Goal: Task Accomplishment & Management: Manage account settings

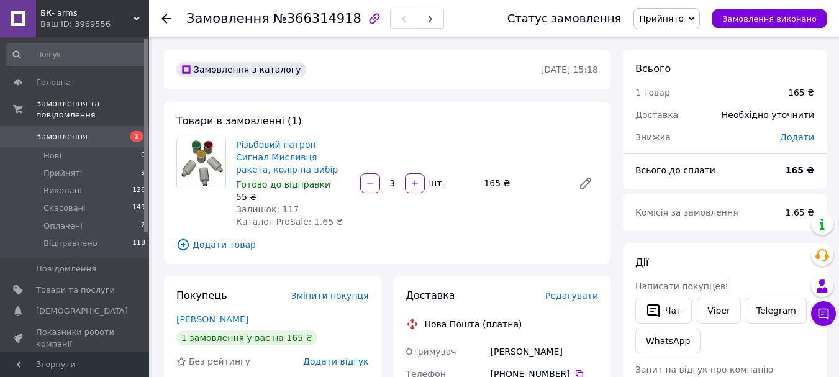
scroll to position [266, 0]
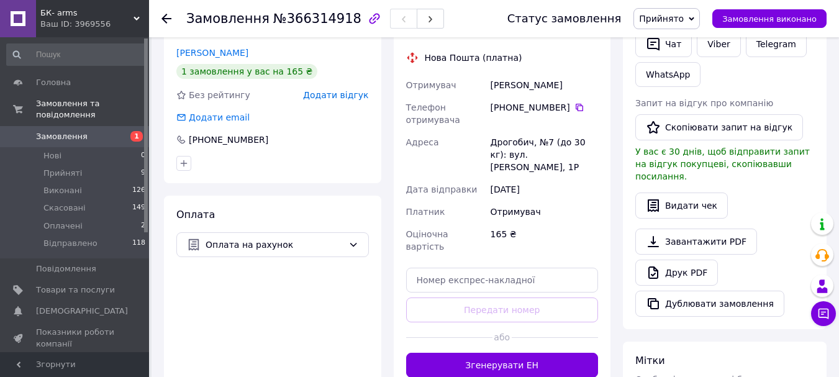
click at [84, 131] on span "Замовлення" at bounding box center [75, 136] width 79 height 11
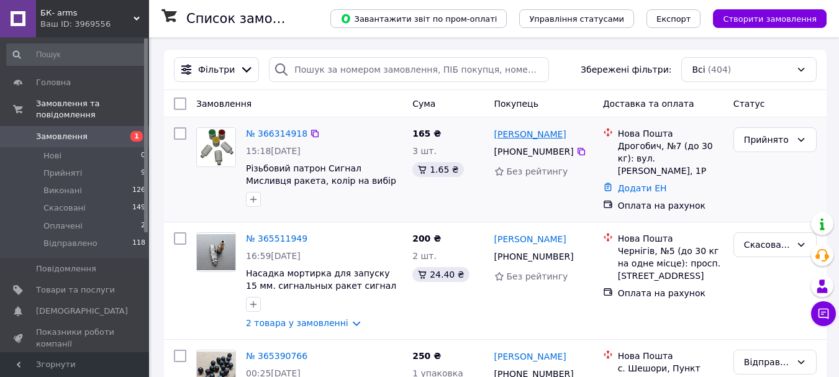
click at [514, 130] on link "[PERSON_NAME]" at bounding box center [530, 134] width 72 height 12
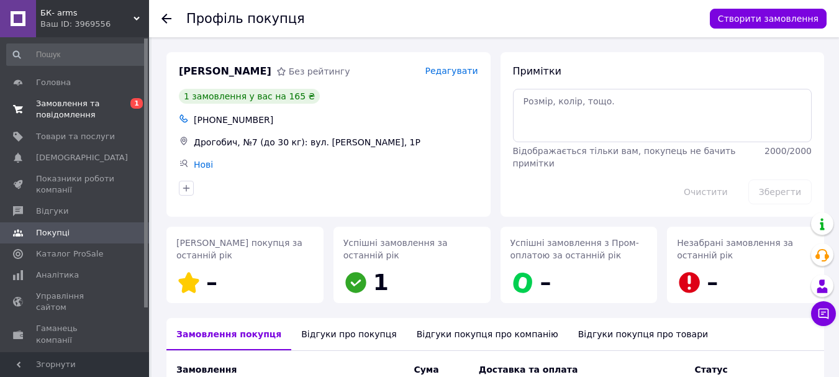
click at [71, 110] on span "Замовлення та повідомлення" at bounding box center [75, 109] width 79 height 22
